Goal: Task Accomplishment & Management: Complete application form

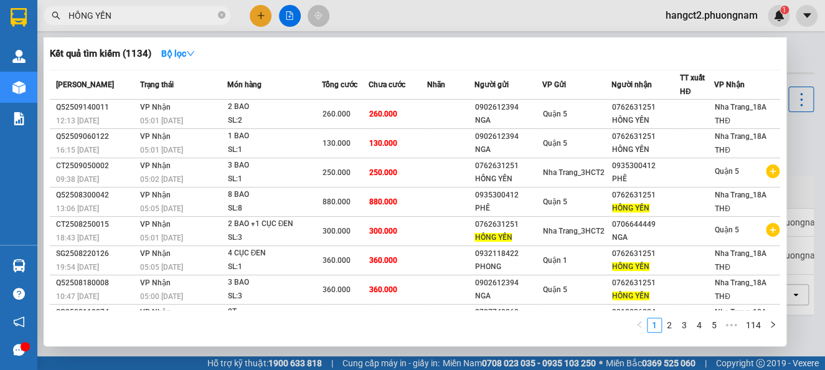
click at [263, 17] on div at bounding box center [412, 185] width 825 height 370
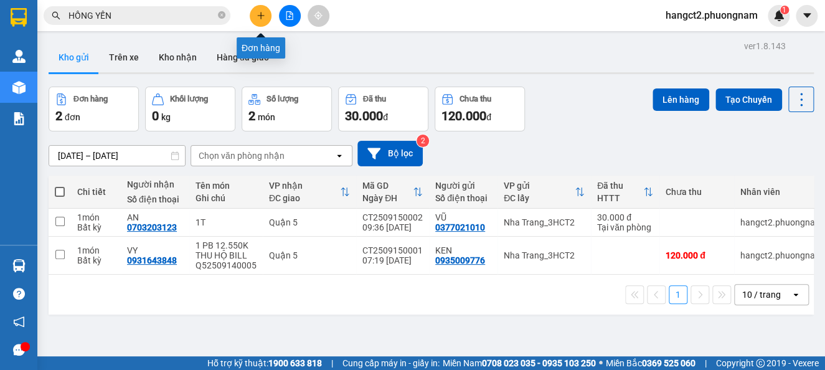
click at [261, 20] on button at bounding box center [261, 16] width 22 height 22
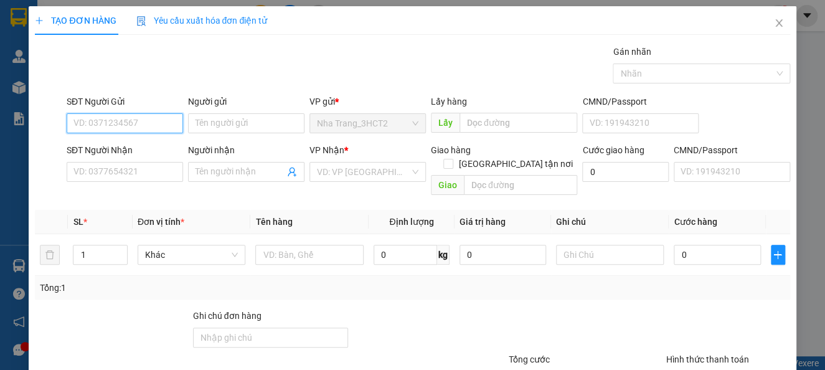
drag, startPoint x: 151, startPoint y: 129, endPoint x: 169, endPoint y: 127, distance: 18.2
click at [162, 124] on input "SĐT Người Gửi" at bounding box center [125, 123] width 116 height 20
type input "0967741254"
click at [152, 151] on div "0967741254 - TRUNG" at bounding box center [123, 148] width 100 height 14
type input "TRUNG"
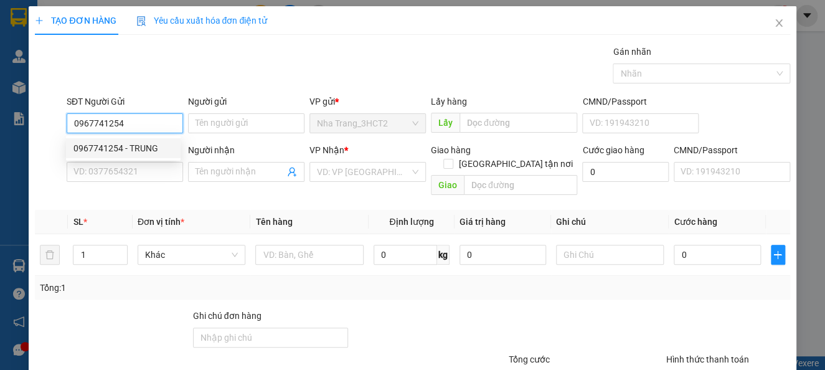
type input "0978801327"
type input "LULABY"
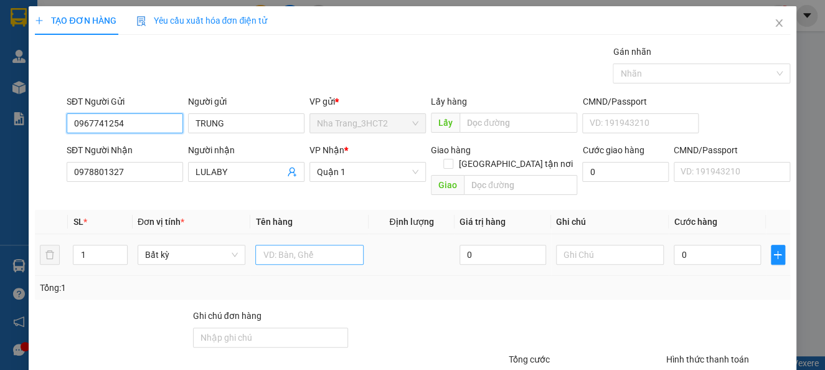
type input "0967741254"
click at [331, 245] on input "text" at bounding box center [309, 255] width 108 height 20
type input "1 BAO"
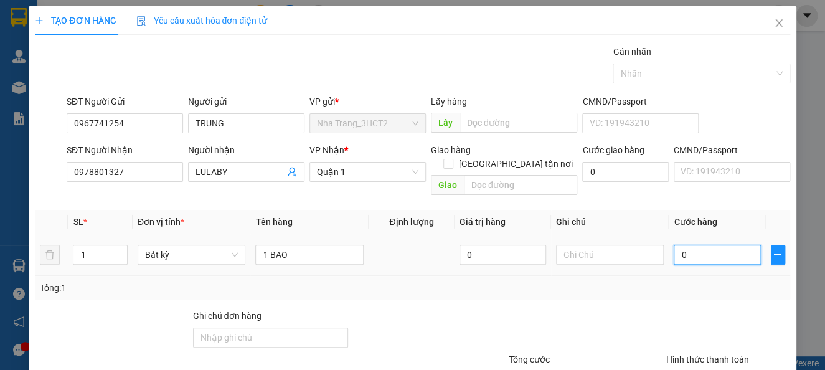
click at [695, 245] on input "0" at bounding box center [717, 255] width 87 height 20
type input "4"
type input "40"
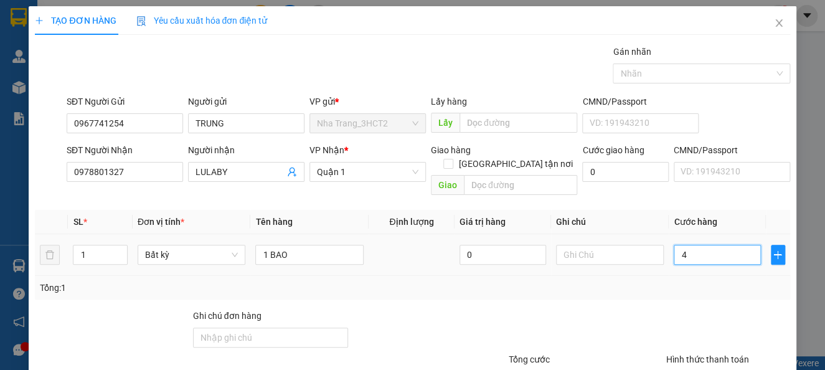
type input "40"
type input "40.000"
click at [703, 288] on div "Transit Pickup Surcharge Ids Transit Deliver Surcharge Ids Transit Deliver Surc…" at bounding box center [412, 247] width 755 height 405
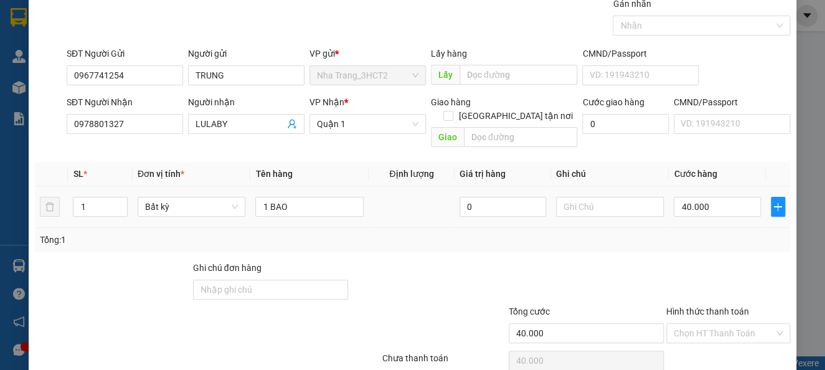
scroll to position [90, 0]
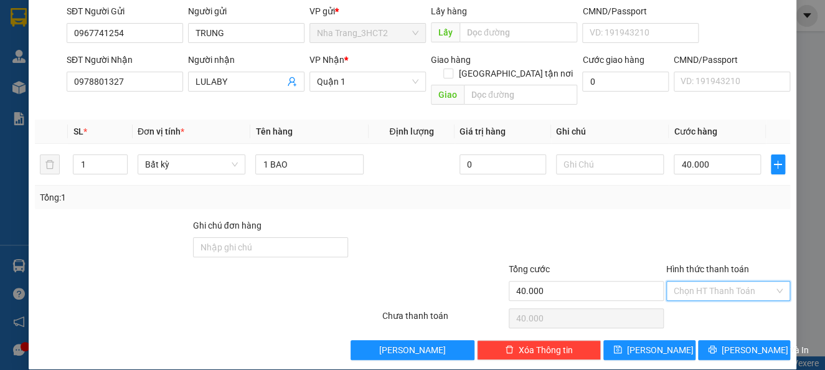
click at [723, 281] on input "Hình thức thanh toán" at bounding box center [724, 290] width 100 height 19
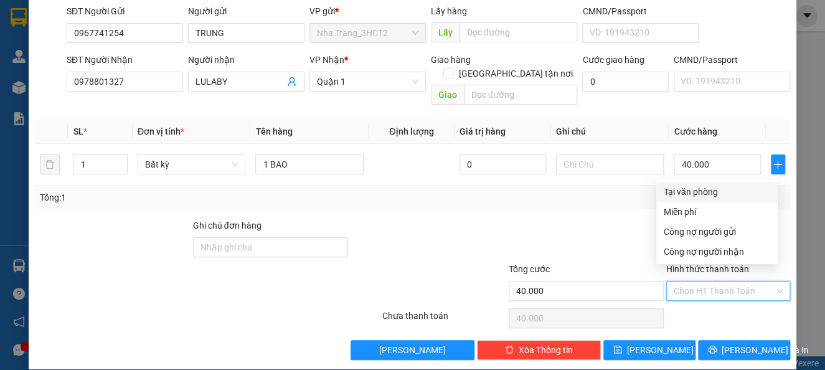
click at [704, 192] on div "Tại văn phòng" at bounding box center [717, 192] width 106 height 14
type input "0"
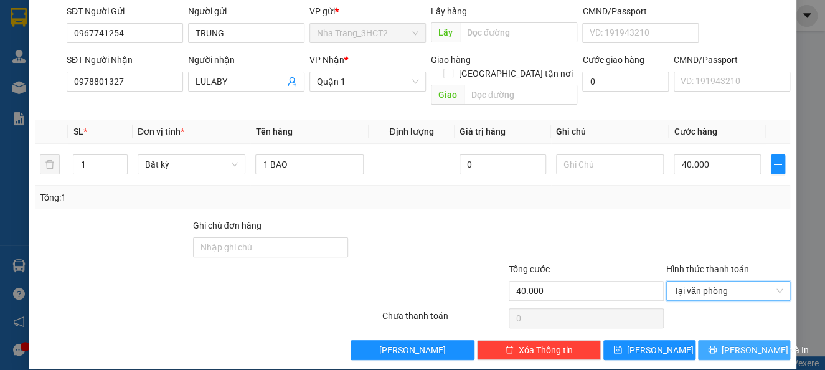
click at [722, 340] on button "[PERSON_NAME] và In" at bounding box center [744, 350] width 92 height 20
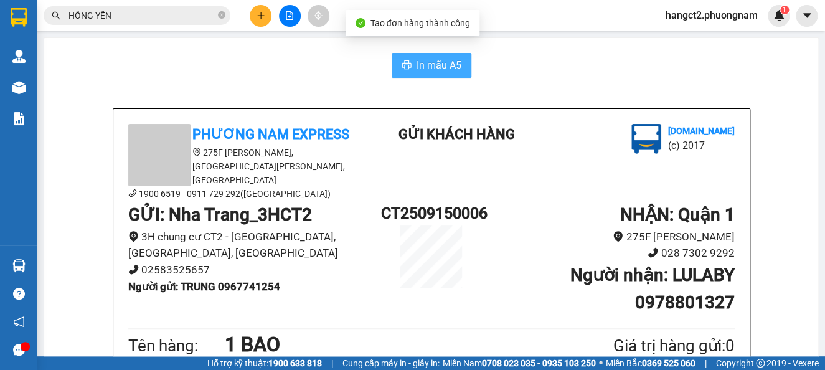
click at [429, 56] on button "In mẫu A5" at bounding box center [432, 65] width 80 height 25
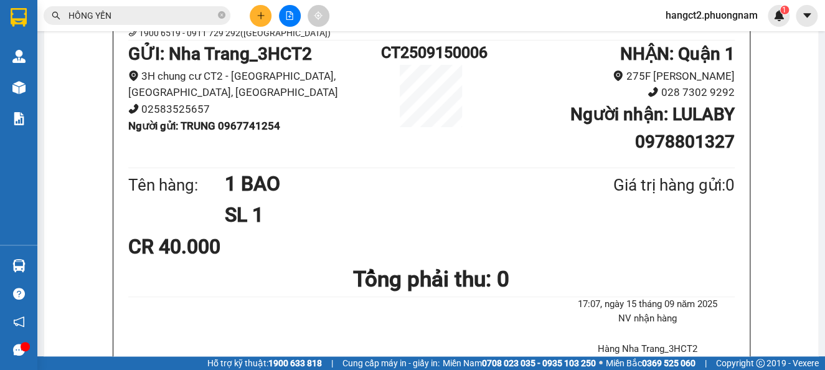
scroll to position [166, 0]
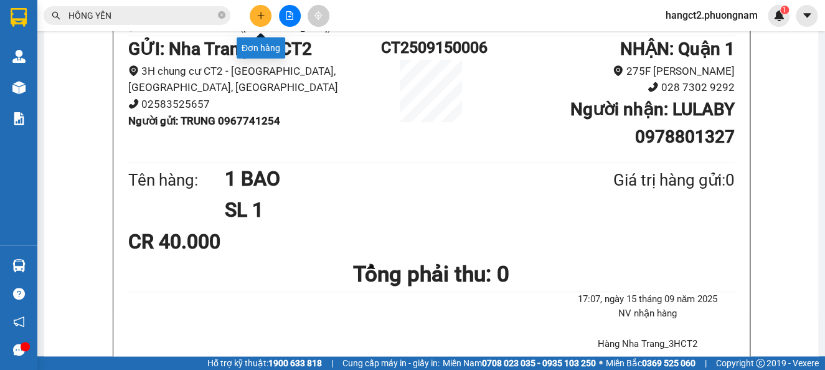
click at [265, 16] on button at bounding box center [261, 16] width 22 height 22
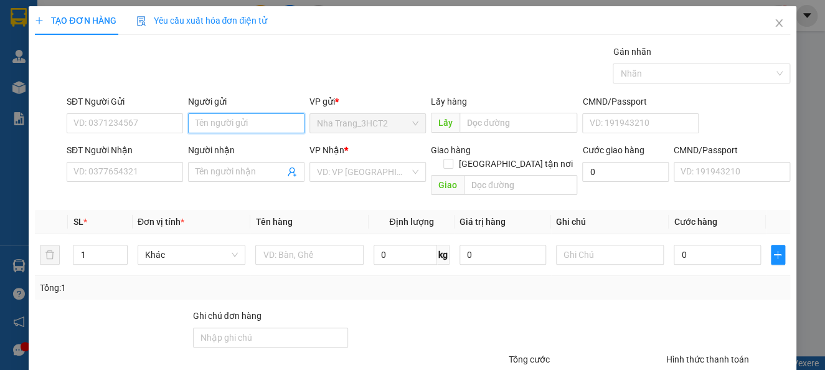
click at [243, 124] on input "Người gửi" at bounding box center [246, 123] width 116 height 20
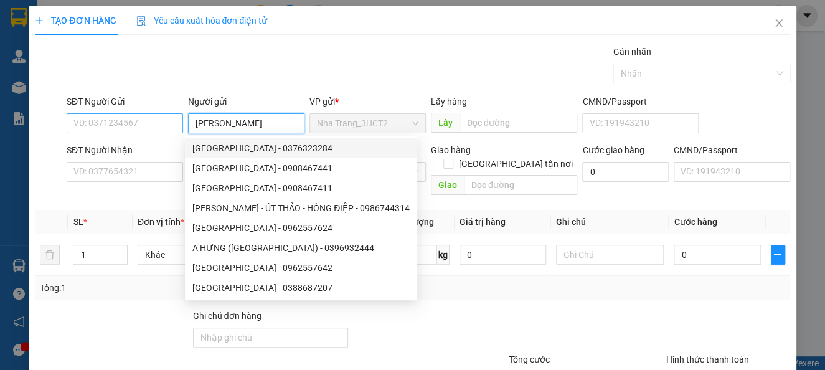
drag, startPoint x: 255, startPoint y: 125, endPoint x: 116, endPoint y: 125, distance: 138.8
click at [118, 125] on div "SĐT Người Gửi VD: 0371234567 Người gửi [PERSON_NAME] VP gửi * [GEOGRAPHIC_DATA]…" at bounding box center [428, 117] width 728 height 44
type input "[PERSON_NAME]"
click at [140, 309] on div at bounding box center [113, 331] width 158 height 44
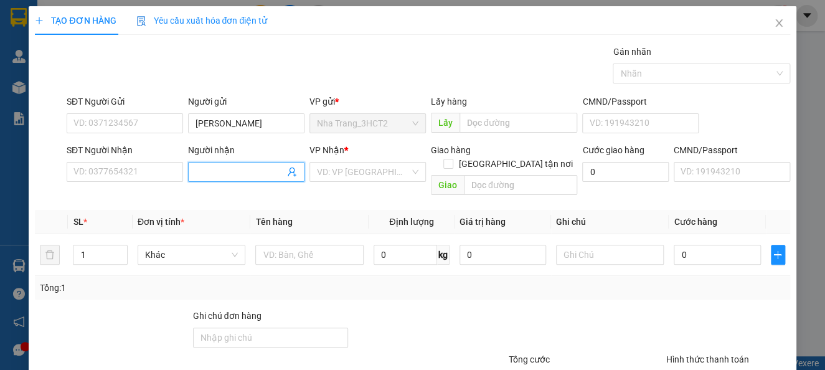
click at [199, 164] on span at bounding box center [246, 172] width 116 height 20
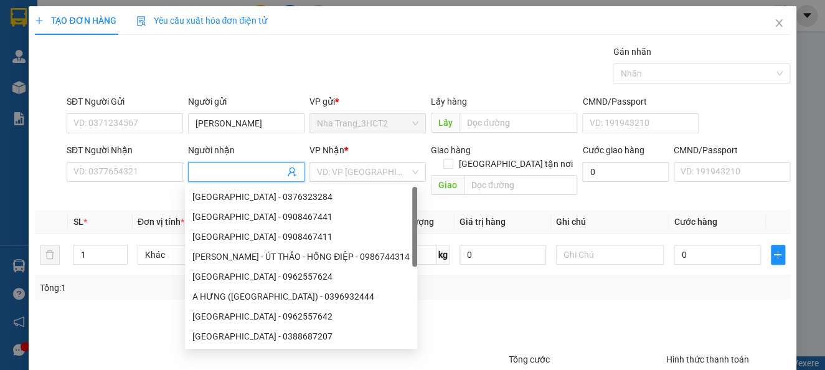
paste input "[PERSON_NAME]"
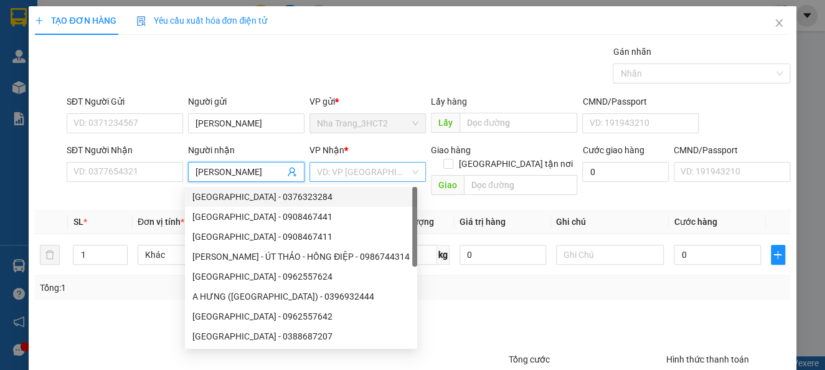
type input "[PERSON_NAME]"
click at [350, 179] on input "search" at bounding box center [363, 171] width 93 height 19
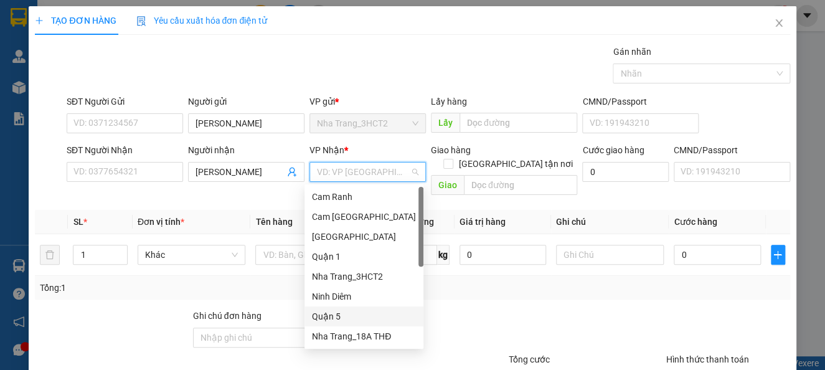
click at [327, 316] on div "Quận 5" at bounding box center [364, 316] width 104 height 14
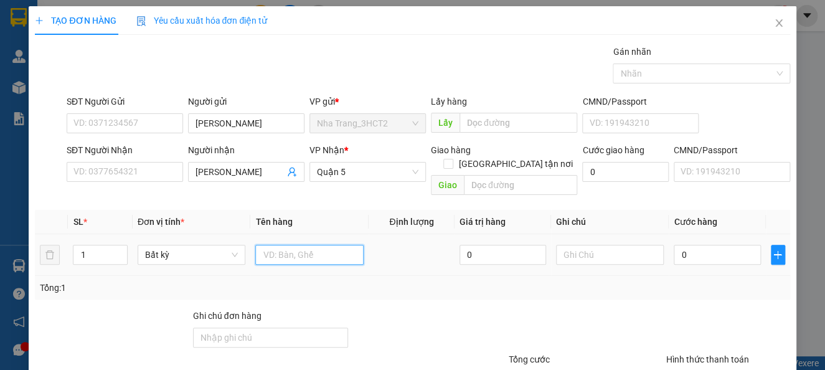
click at [267, 245] on input "text" at bounding box center [309, 255] width 108 height 20
click at [268, 245] on input "14K" at bounding box center [309, 255] width 108 height 20
type input "12K"
click at [688, 253] on div "0" at bounding box center [717, 254] width 87 height 25
click at [688, 245] on input "0" at bounding box center [717, 255] width 87 height 20
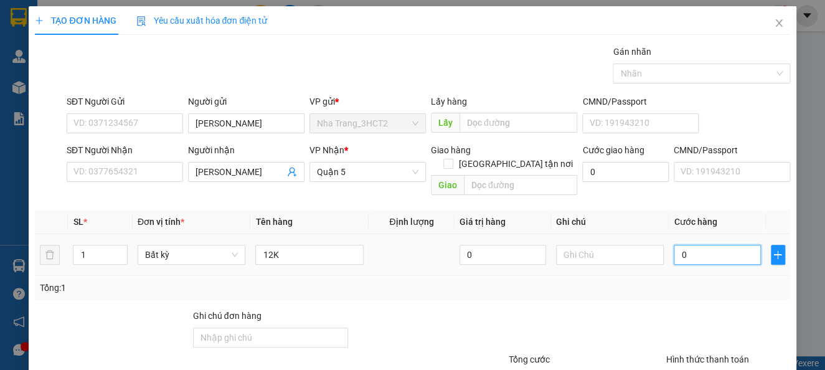
type input "4"
type input "40"
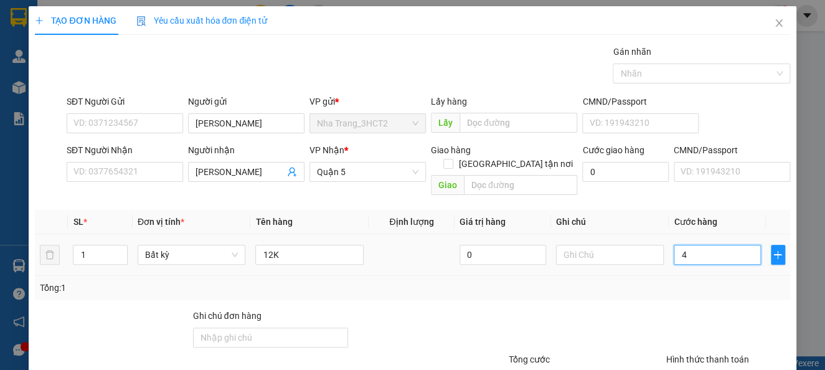
type input "40"
type input "400"
type input "400.000"
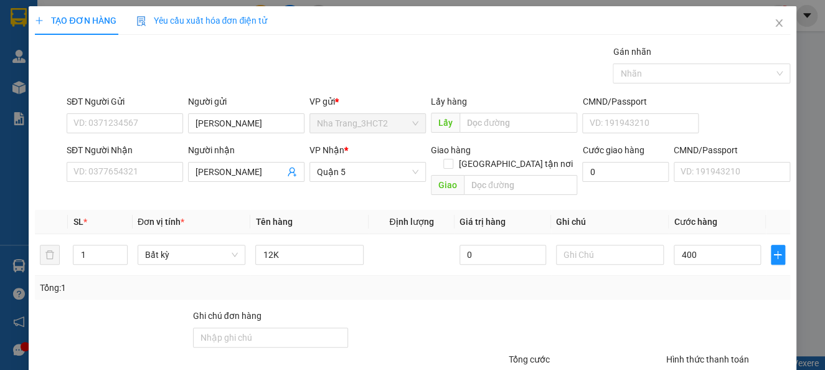
type input "400.000"
click at [692, 286] on div "Transit Pickup Surcharge Ids Transit Deliver Surcharge Ids Transit Deliver Surc…" at bounding box center [412, 247] width 755 height 405
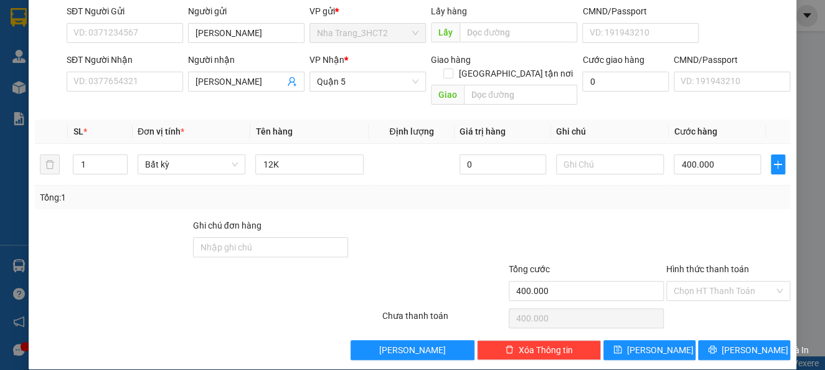
scroll to position [90, 0]
click at [733, 343] on span "[PERSON_NAME] và In" at bounding box center [765, 350] width 87 height 14
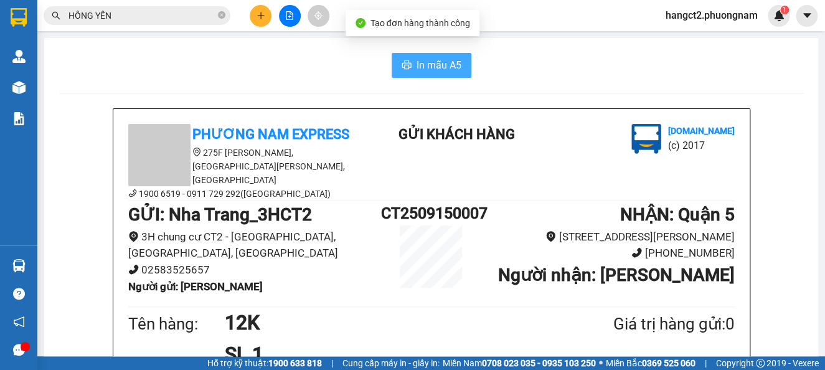
click at [463, 73] on button "In mẫu A5" at bounding box center [432, 65] width 80 height 25
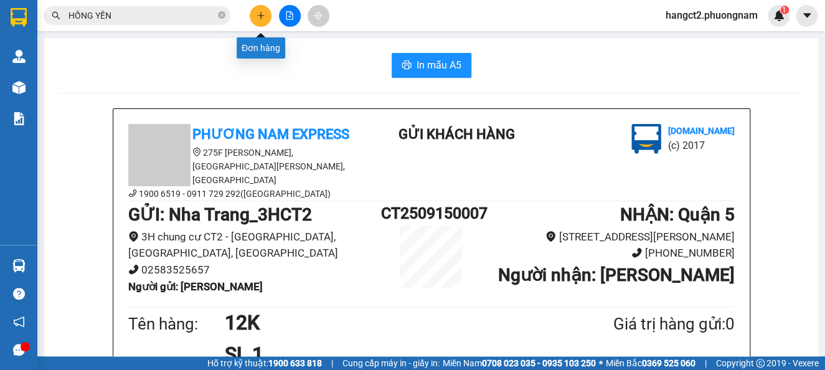
click at [257, 19] on icon "plus" at bounding box center [260, 15] width 9 height 9
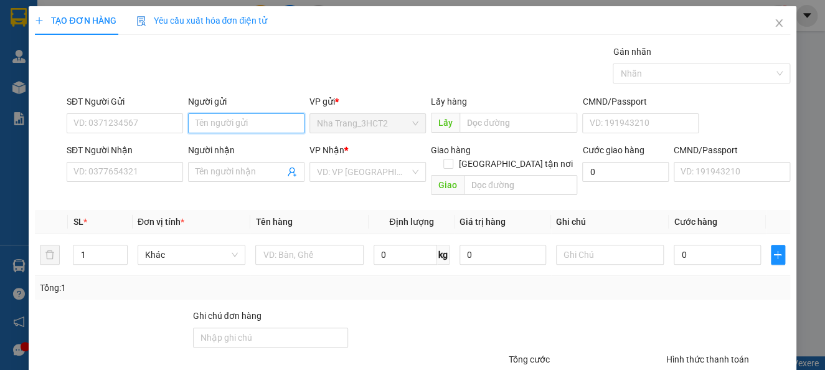
click at [230, 123] on input "Người gửi" at bounding box center [246, 123] width 116 height 20
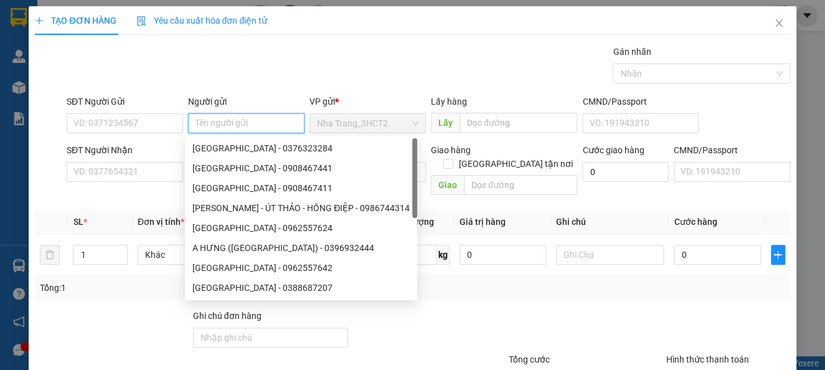
type input "L"
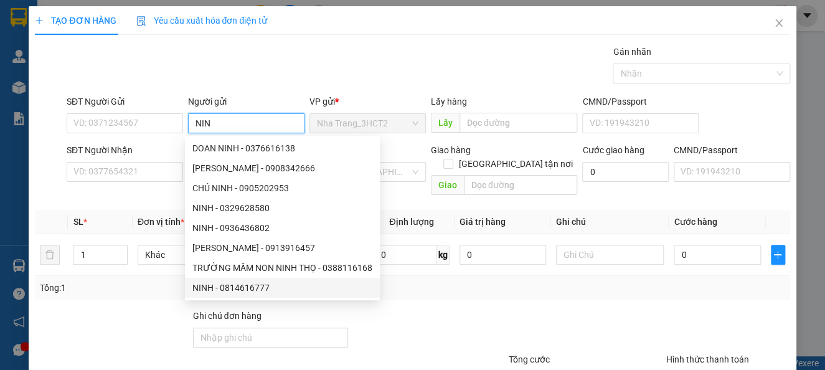
type input "NIN"
click at [436, 309] on div at bounding box center [428, 331] width 158 height 44
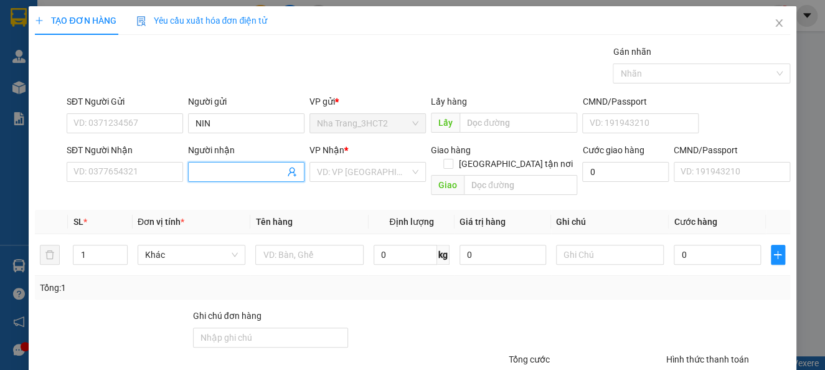
click at [210, 174] on input "Người nhận" at bounding box center [239, 172] width 89 height 14
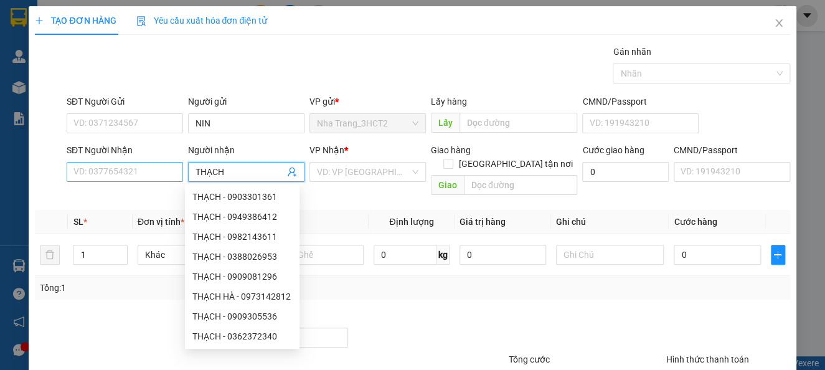
type input "THẠCH"
click at [141, 169] on input "SĐT Người Nhận" at bounding box center [125, 172] width 116 height 20
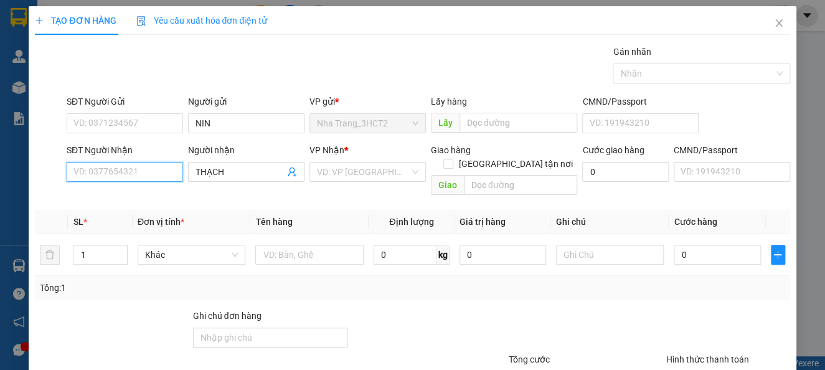
click at [141, 169] on input "SĐT Người Nhận" at bounding box center [125, 172] width 116 height 20
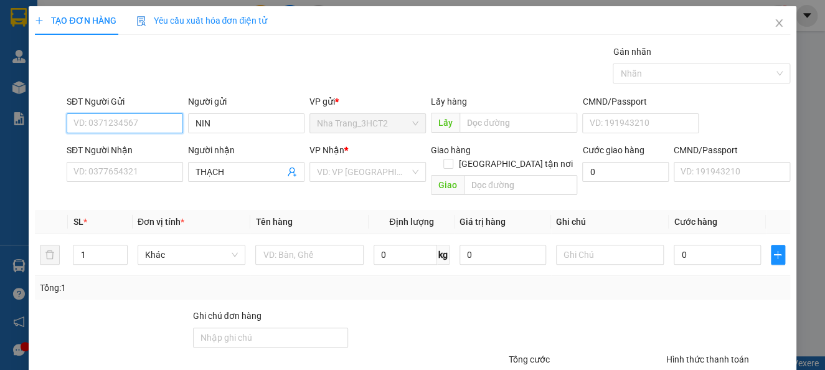
click at [114, 116] on input "SĐT Người Gửi" at bounding box center [125, 123] width 116 height 20
click at [117, 150] on div "0963163113 - NIN" at bounding box center [123, 148] width 100 height 14
type input "0963163113"
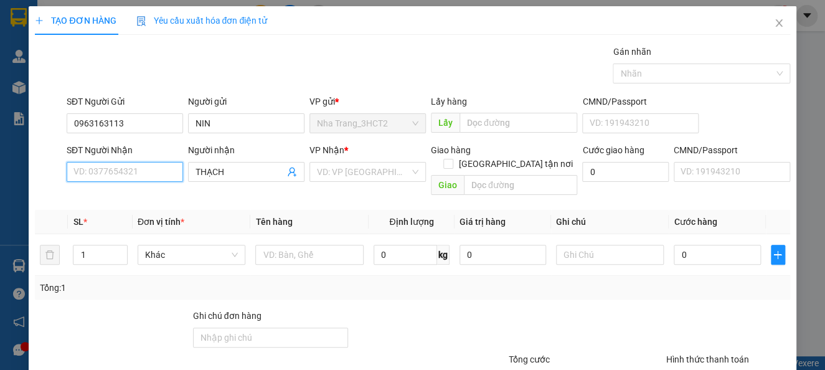
click at [132, 172] on input "SĐT Người Nhận" at bounding box center [125, 172] width 116 height 20
click at [131, 192] on div "0937038598 - THẠCH" at bounding box center [123, 197] width 100 height 14
type input "0937038598"
type input "THẠCH"
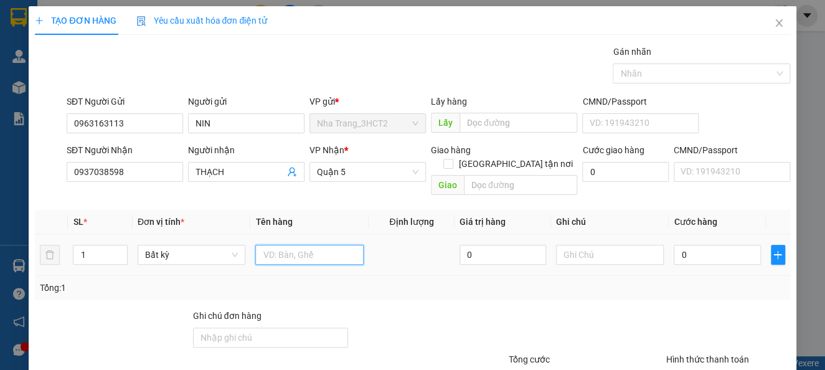
click at [280, 245] on input "text" at bounding box center [309, 255] width 108 height 20
click at [286, 245] on input "text" at bounding box center [309, 255] width 108 height 20
type input "7TX"
click at [95, 245] on input "1" at bounding box center [99, 254] width 53 height 19
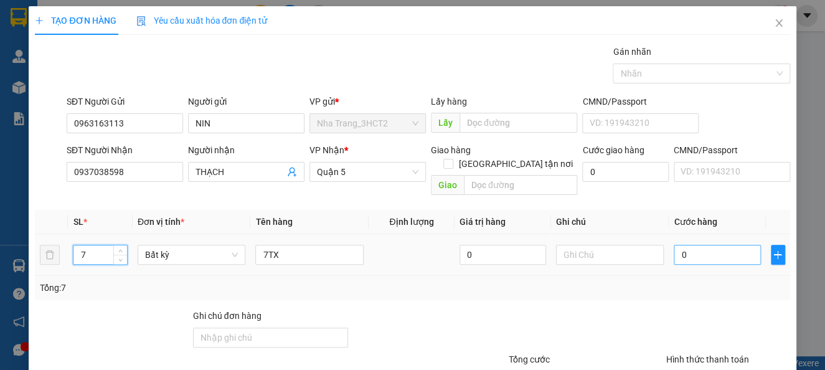
type input "7"
click at [692, 245] on input "0" at bounding box center [717, 255] width 87 height 20
type input "3"
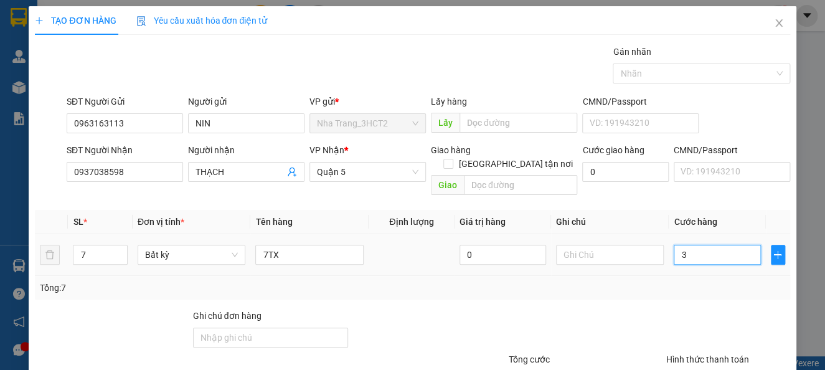
type input "35"
type input "350"
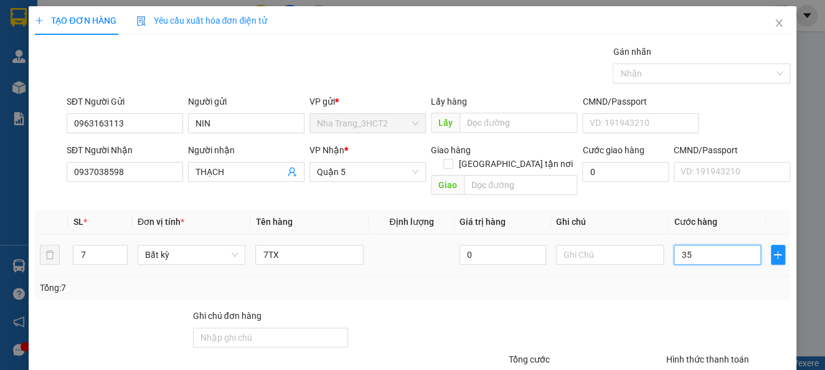
type input "350"
type input "350.000"
click at [547, 309] on div at bounding box center [586, 331] width 158 height 44
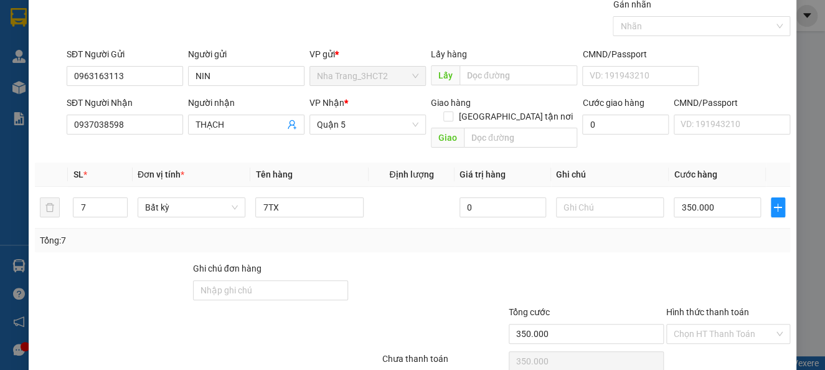
scroll to position [90, 0]
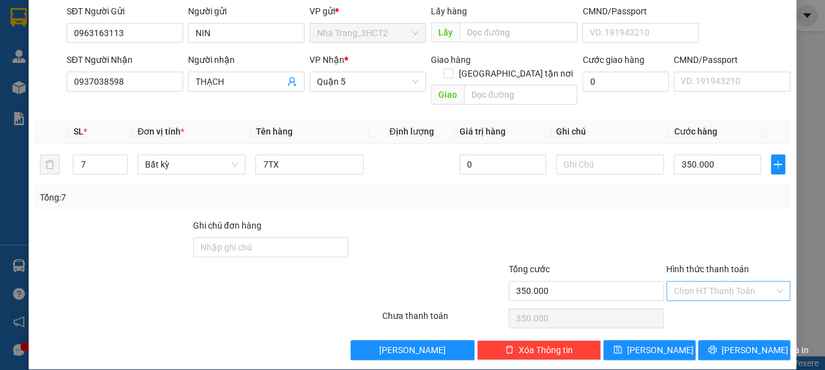
click at [707, 281] on input "Hình thức thanh toán" at bounding box center [724, 290] width 100 height 19
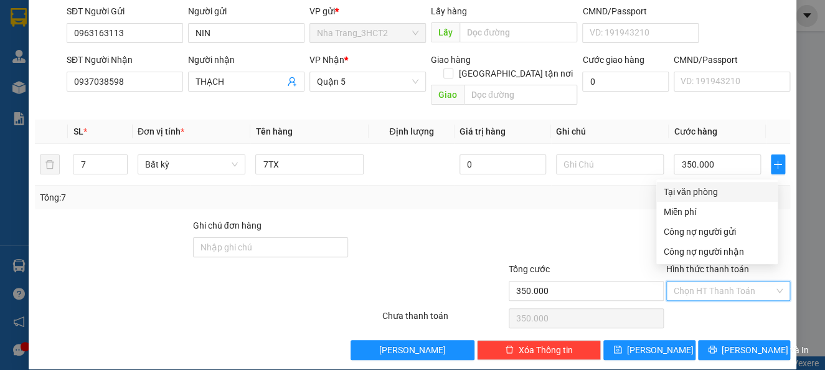
click at [687, 187] on div "Tại văn phòng" at bounding box center [717, 192] width 106 height 14
type input "0"
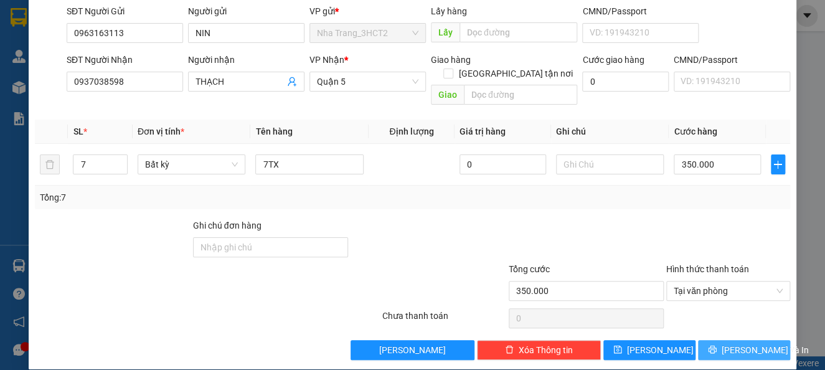
click at [743, 343] on span "[PERSON_NAME] và In" at bounding box center [765, 350] width 87 height 14
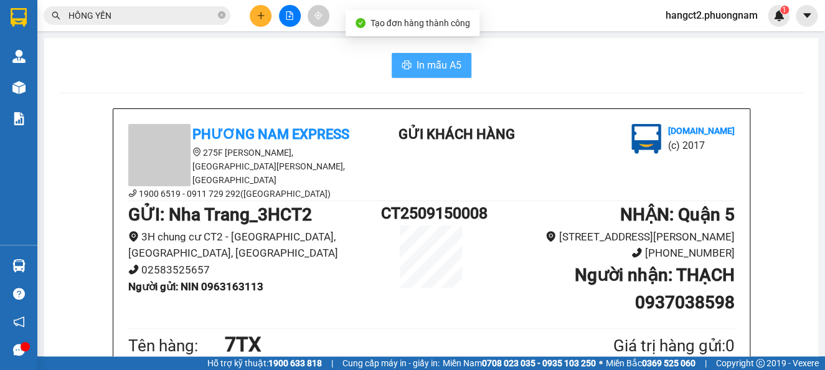
click at [418, 58] on span "In mẫu A5" at bounding box center [438, 65] width 45 height 16
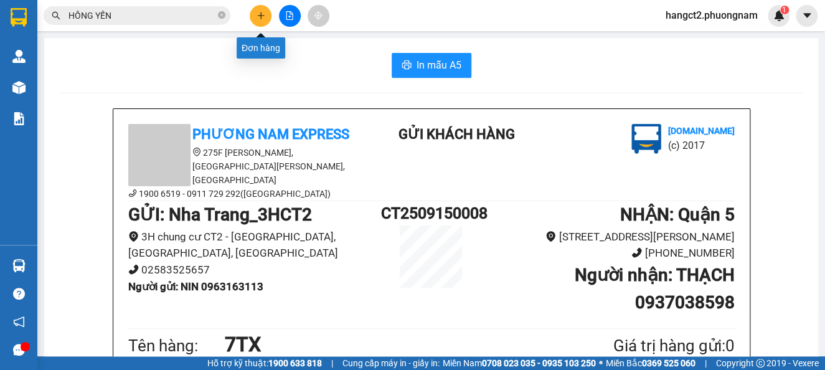
click at [264, 19] on icon "plus" at bounding box center [260, 15] width 9 height 9
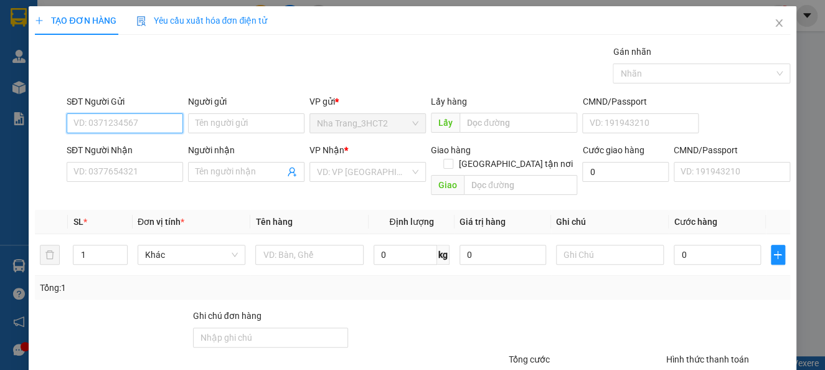
click at [155, 125] on input "SĐT Người Gửi" at bounding box center [125, 123] width 116 height 20
type input "0938930620"
click at [144, 144] on div "0938930620 - TÂM" at bounding box center [123, 148] width 100 height 14
type input "TÂM"
type input "0938930620"
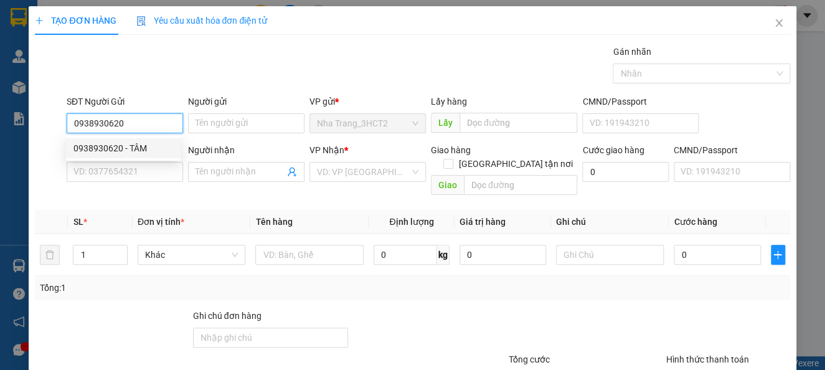
type input "TÂM"
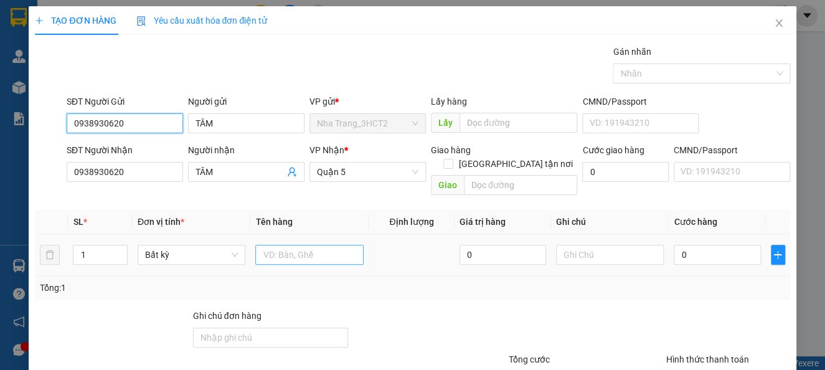
type input "0938930620"
click at [291, 245] on input "text" at bounding box center [309, 255] width 108 height 20
type input "2TX"
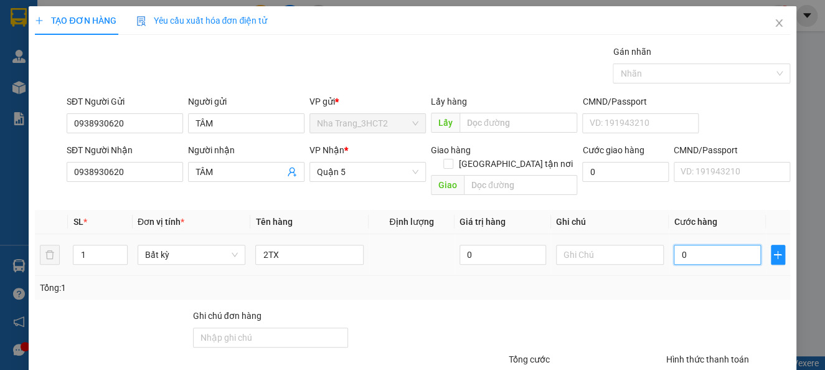
click at [677, 245] on input "0" at bounding box center [717, 255] width 87 height 20
type input "1"
type input "13"
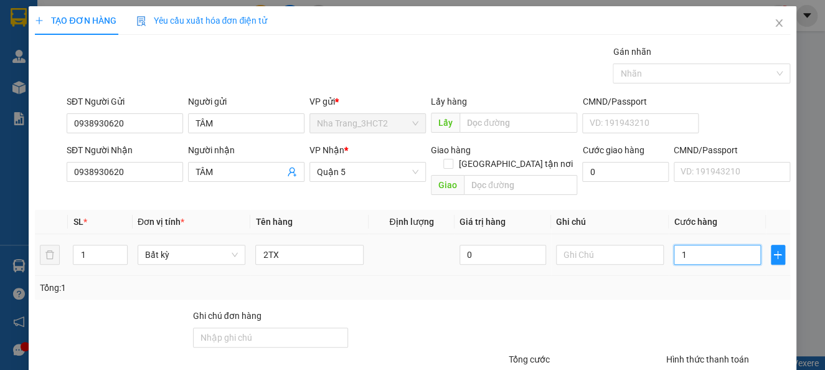
type input "13"
type input "130"
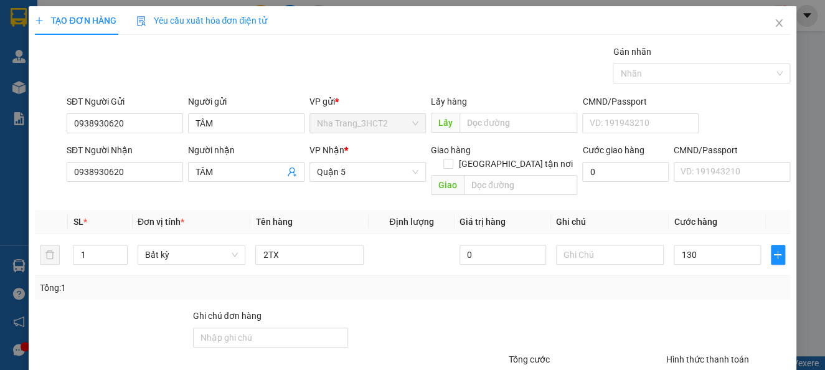
type input "130.000"
click at [690, 287] on div "Transit Pickup Surcharge Ids Transit Deliver Surcharge Ids Transit Deliver Surc…" at bounding box center [412, 247] width 755 height 405
click at [713, 247] on input "130.000" at bounding box center [717, 255] width 87 height 20
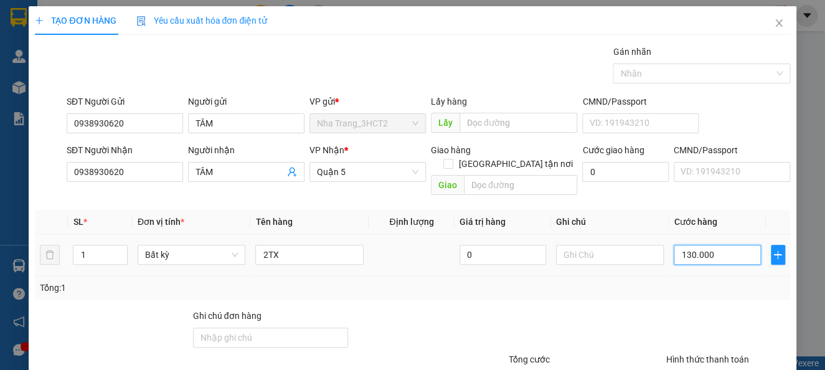
type input "2"
type input "26"
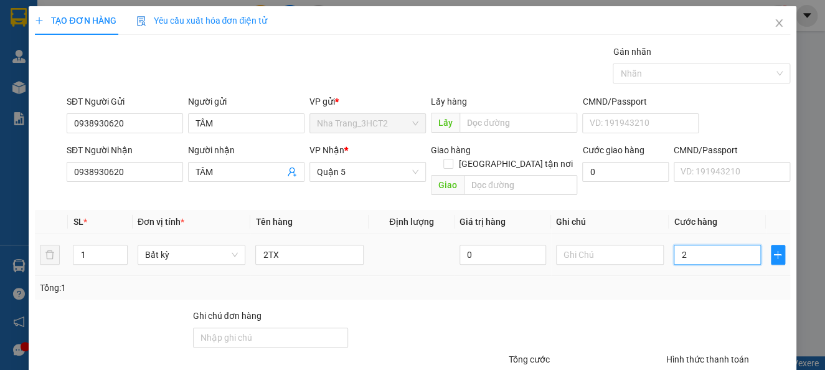
type input "26"
type input "260"
type input "260.000"
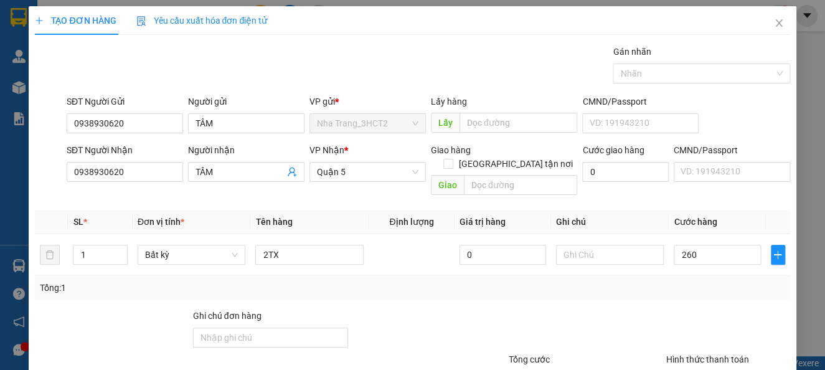
type input "260.000"
click at [715, 290] on div "Transit Pickup Surcharge Ids Transit Deliver Surcharge Ids Transit Deliver Surc…" at bounding box center [412, 247] width 755 height 405
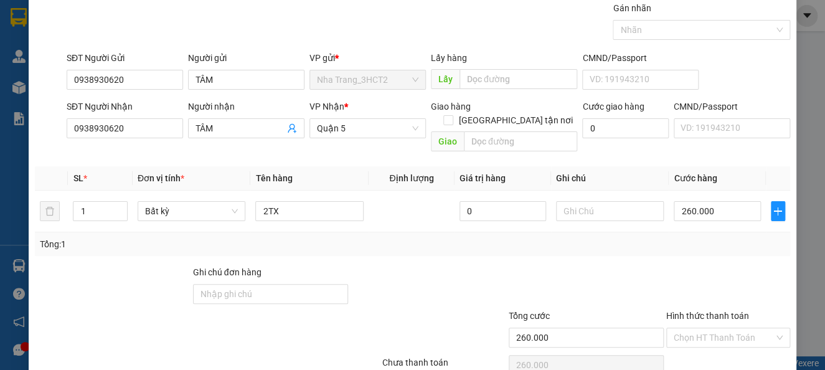
scroll to position [83, 0]
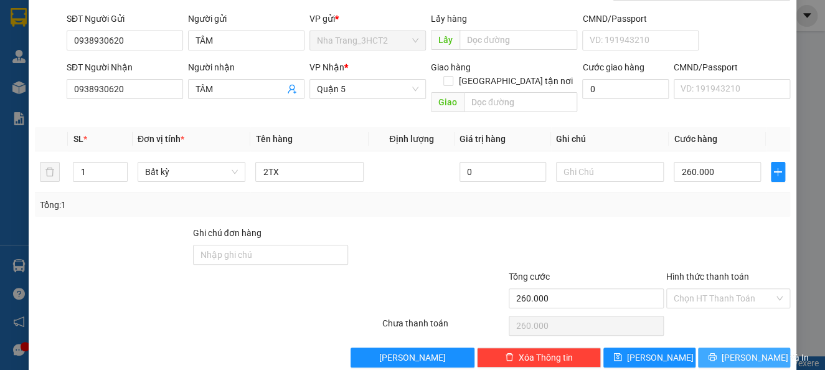
click at [722, 350] on span "[PERSON_NAME] và In" at bounding box center [765, 357] width 87 height 14
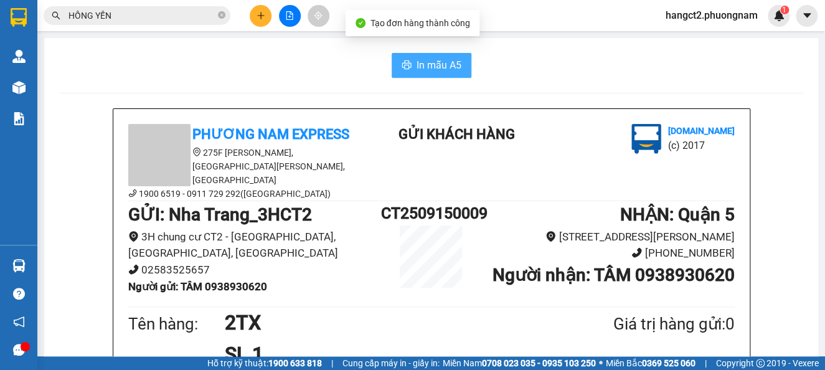
click at [431, 61] on span "In mẫu A5" at bounding box center [438, 65] width 45 height 16
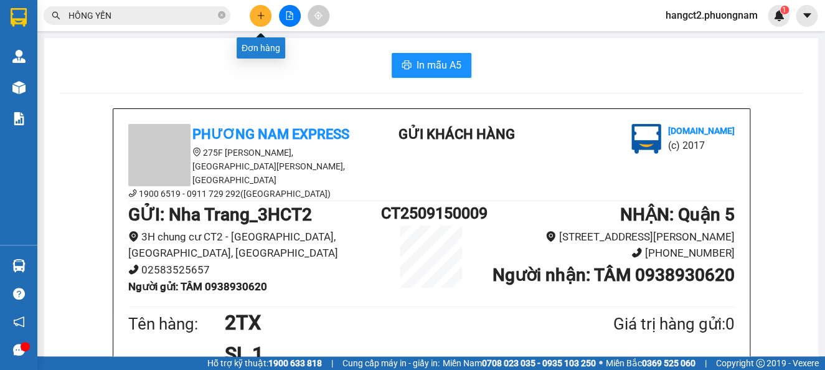
click at [259, 17] on icon "plus" at bounding box center [260, 15] width 9 height 9
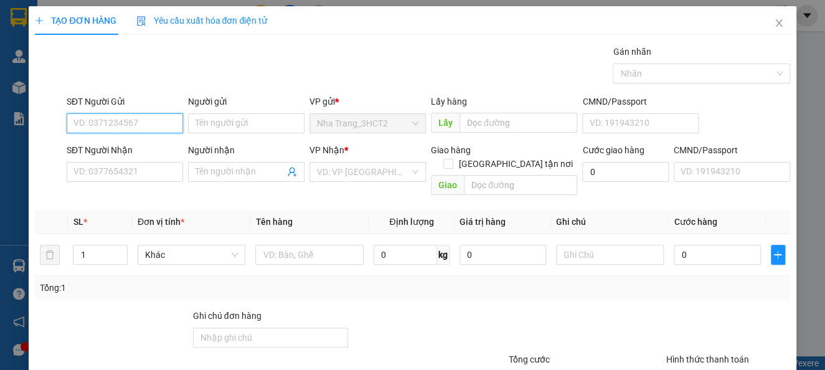
click at [121, 128] on input "SĐT Người Gửi" at bounding box center [125, 123] width 116 height 20
click at [88, 117] on input "097092381" at bounding box center [125, 123] width 116 height 20
type input "0971092381"
click at [143, 142] on div "0971092381 - TÍN ANH" at bounding box center [123, 148] width 100 height 14
type input "TÍN ANH"
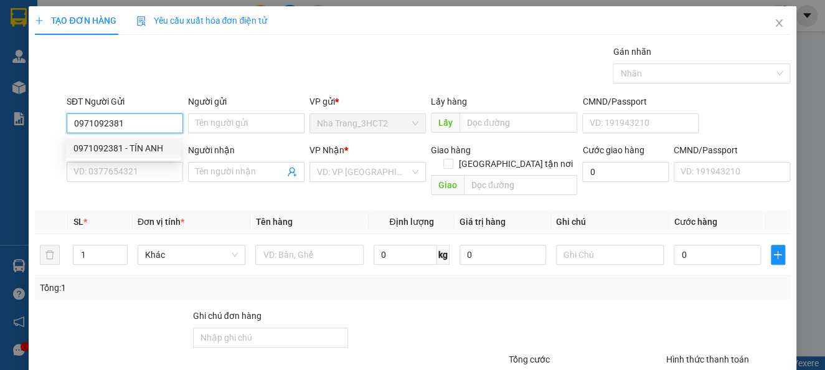
type input "0707666073"
type input "[PERSON_NAME]"
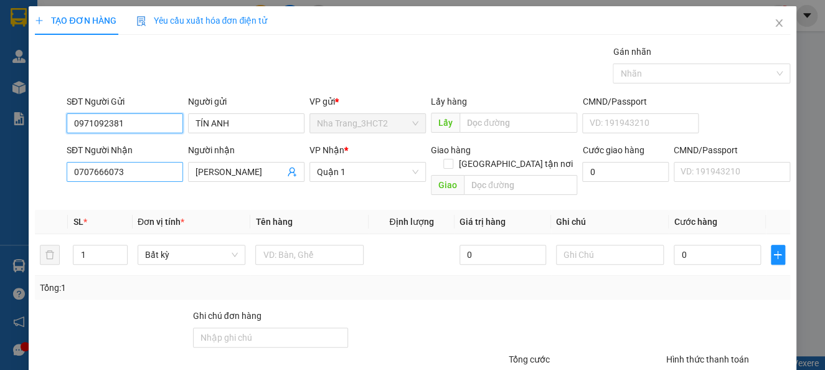
type input "0971092381"
drag, startPoint x: 121, startPoint y: 169, endPoint x: 0, endPoint y: 257, distance: 149.3
click at [0, 257] on div "TẠO ĐƠN HÀNG Yêu cầu xuất hóa đơn điện tử Transit Pickup Surcharge Ids Transit …" at bounding box center [412, 185] width 825 height 370
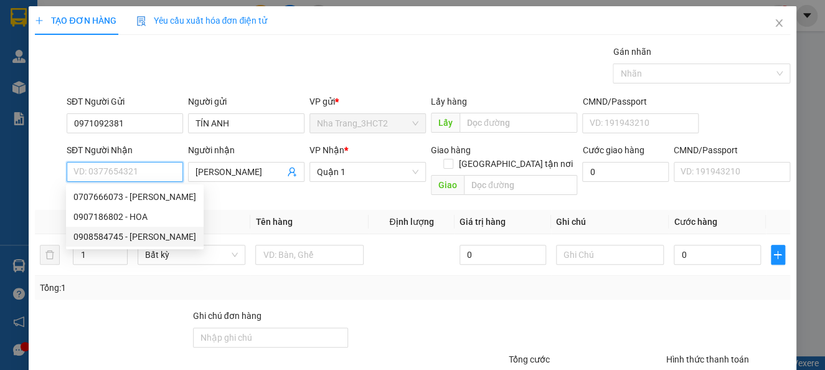
click at [115, 236] on div "0908584745 - [PERSON_NAME]" at bounding box center [134, 237] width 123 height 14
type input "0908584745"
type input "LỘC"
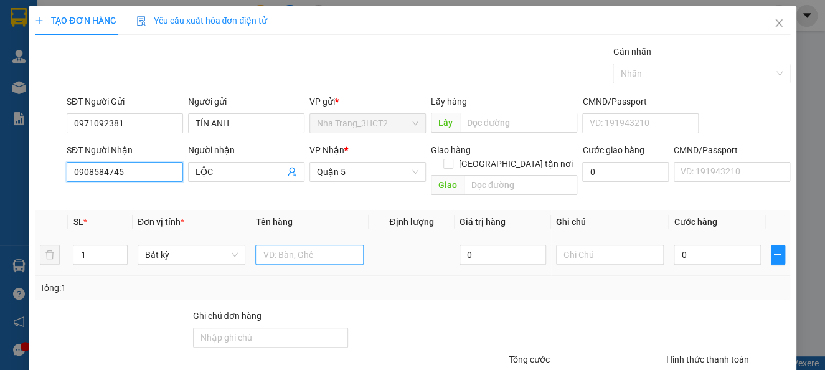
type input "0908584745"
click at [288, 245] on input "text" at bounding box center [309, 255] width 108 height 20
type input "1"
type input "2TX"
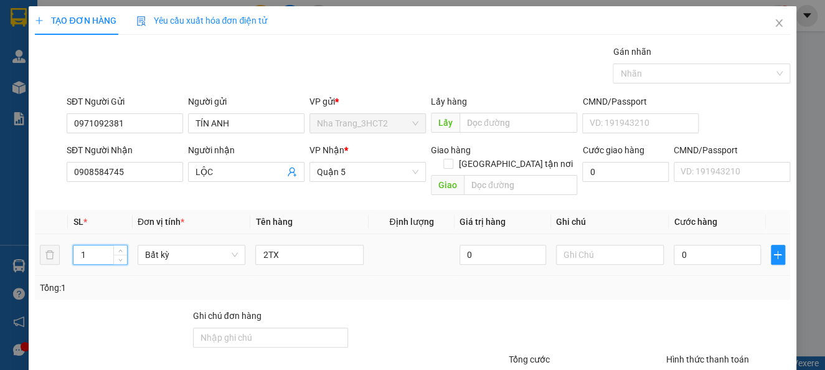
click at [99, 245] on input "1" at bounding box center [99, 254] width 53 height 19
type input "2"
click at [722, 245] on input "0" at bounding box center [717, 255] width 87 height 20
type input "1"
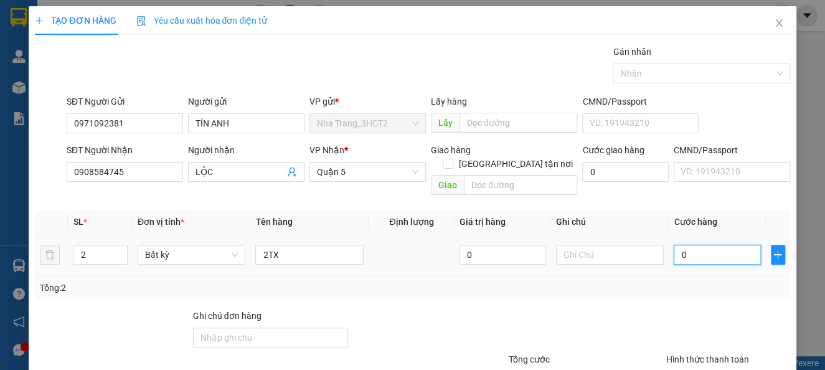
type input "1"
type input "13"
type input "130"
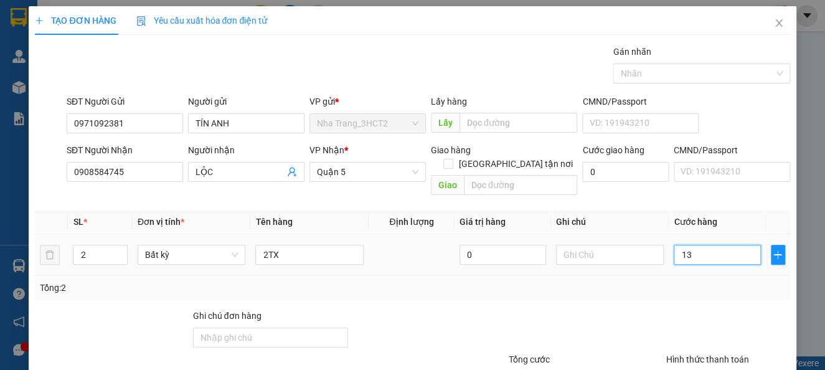
type input "130"
click at [695, 245] on input "130" at bounding box center [717, 255] width 87 height 20
type input "13"
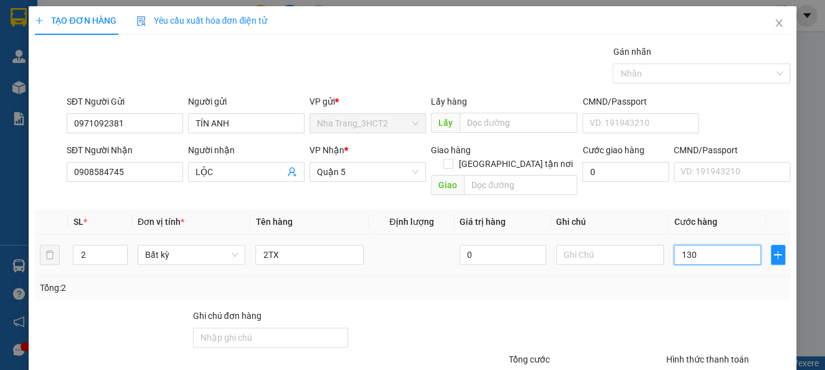
type input "13"
type input "1"
type input "0"
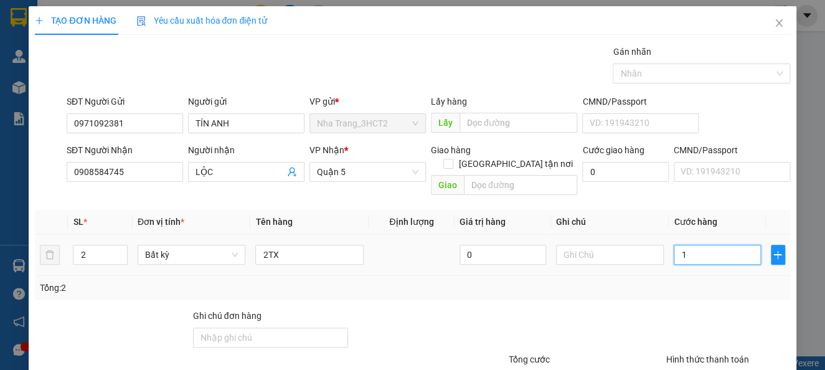
type input "0"
click at [674, 247] on input "0" at bounding box center [717, 255] width 87 height 20
type input "20"
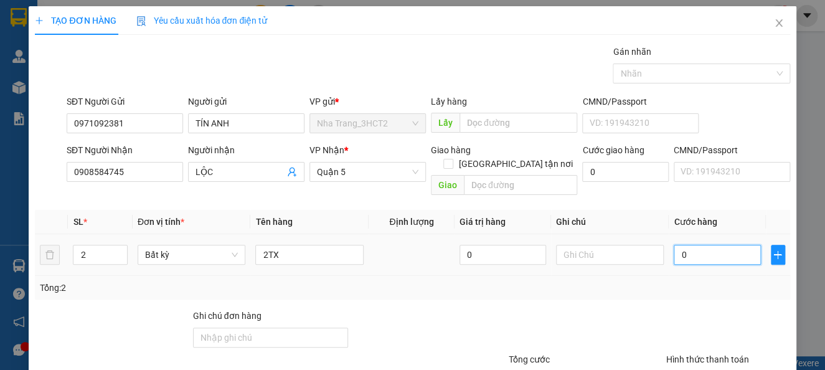
type input "20"
type input "260"
type input "2.600"
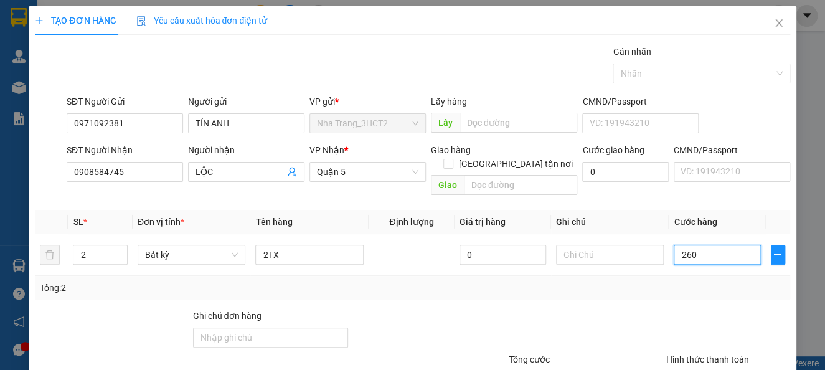
type input "2.600"
type input "26.000"
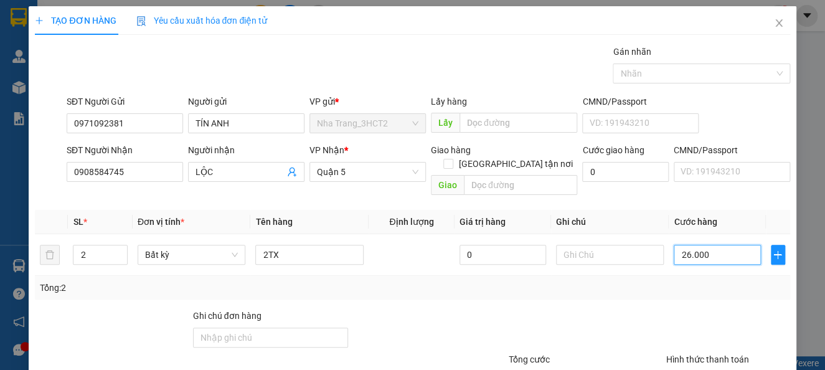
type input "260.000"
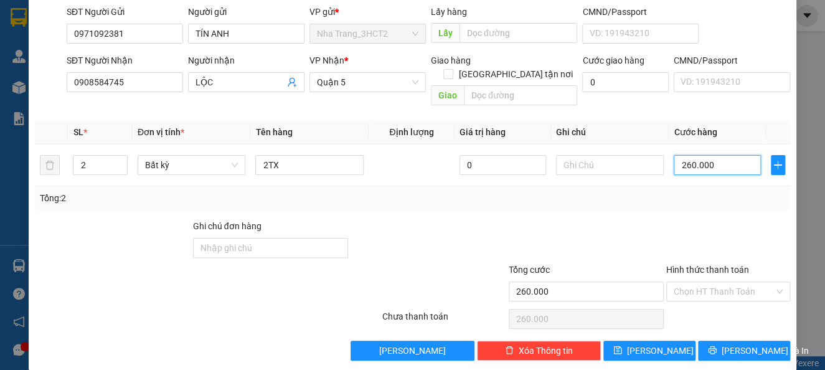
scroll to position [90, 0]
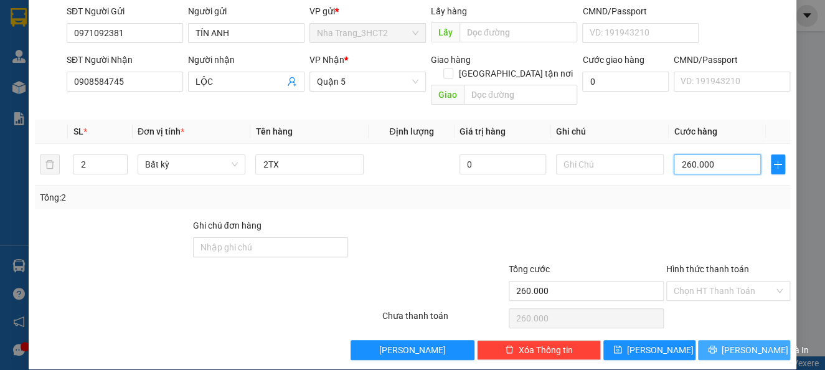
type input "260.000"
click at [736, 343] on span "[PERSON_NAME] và In" at bounding box center [765, 350] width 87 height 14
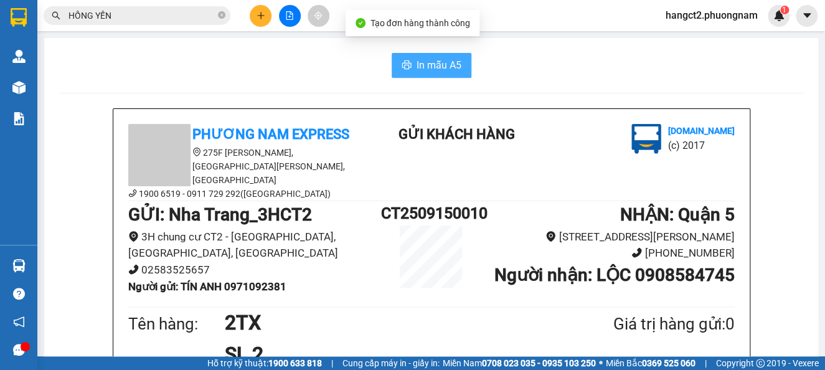
click at [423, 59] on span "In mẫu A5" at bounding box center [438, 65] width 45 height 16
